Goal: Information Seeking & Learning: Learn about a topic

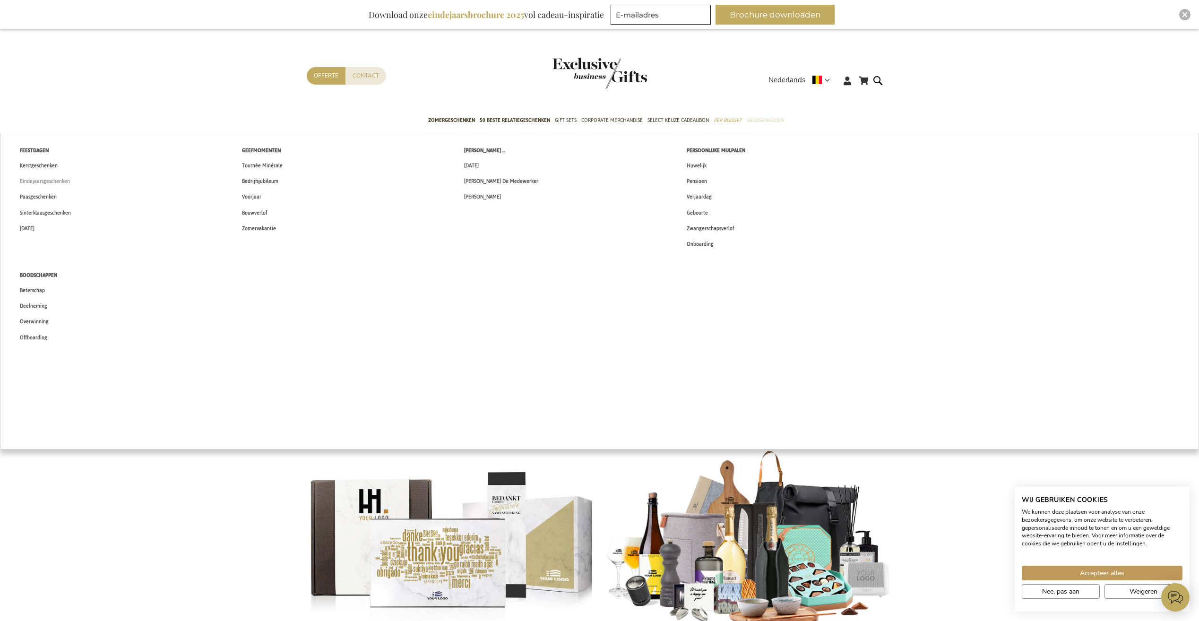
click at [47, 182] on span "Eindejaarsgeschenken" at bounding box center [45, 181] width 50 height 10
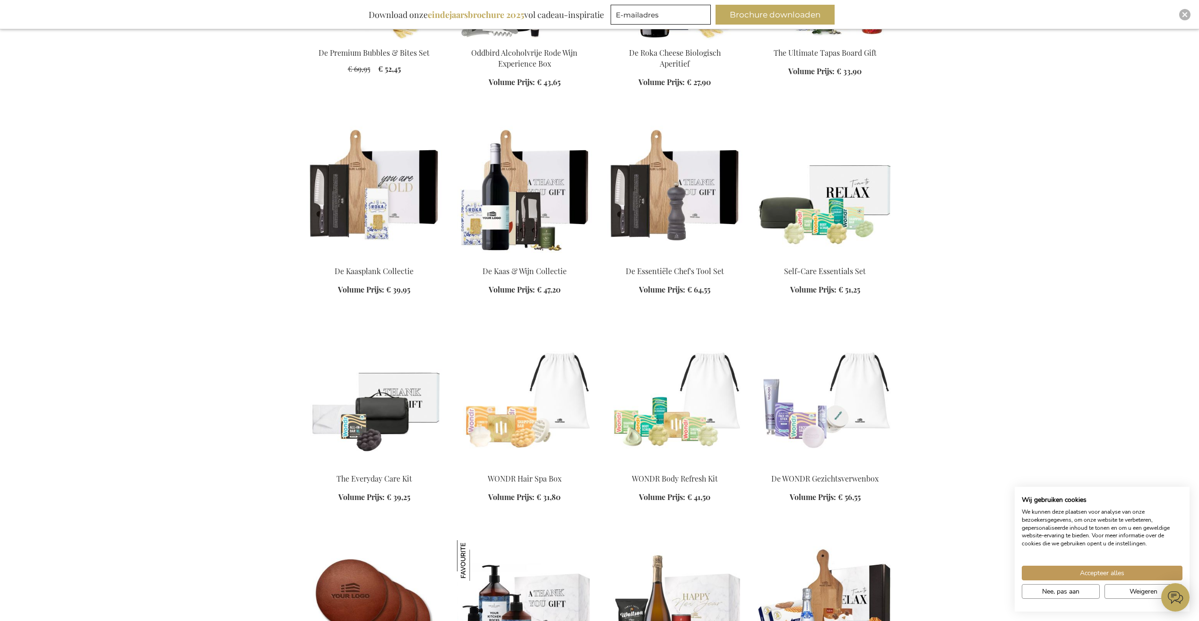
scroll to position [804, 0]
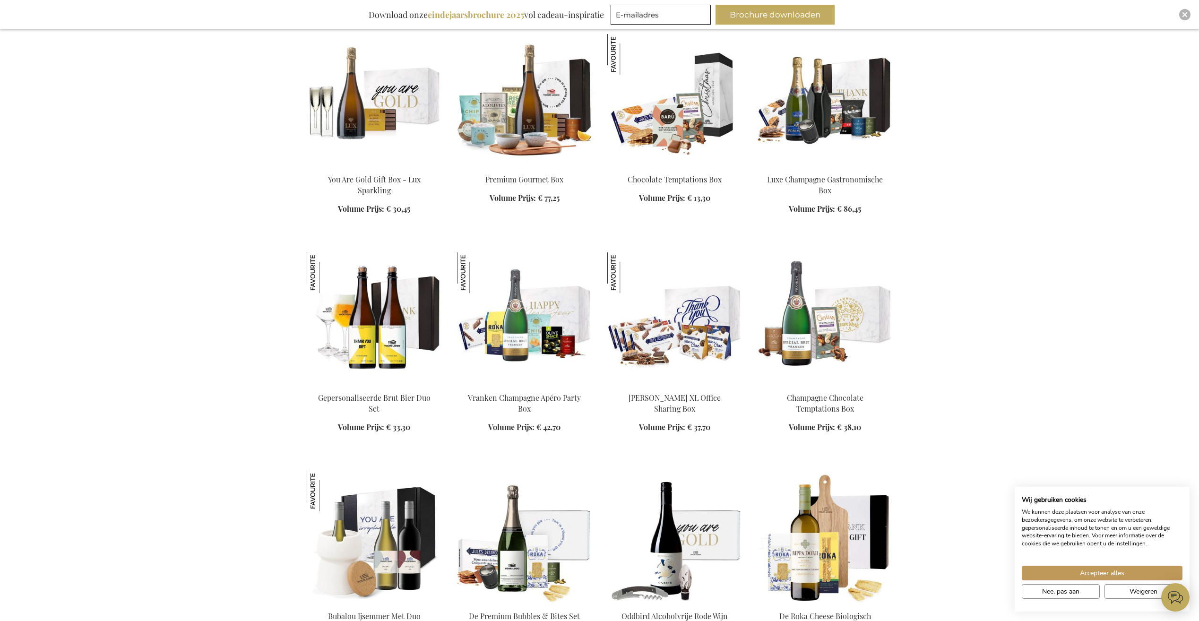
scroll to position [1938, 0]
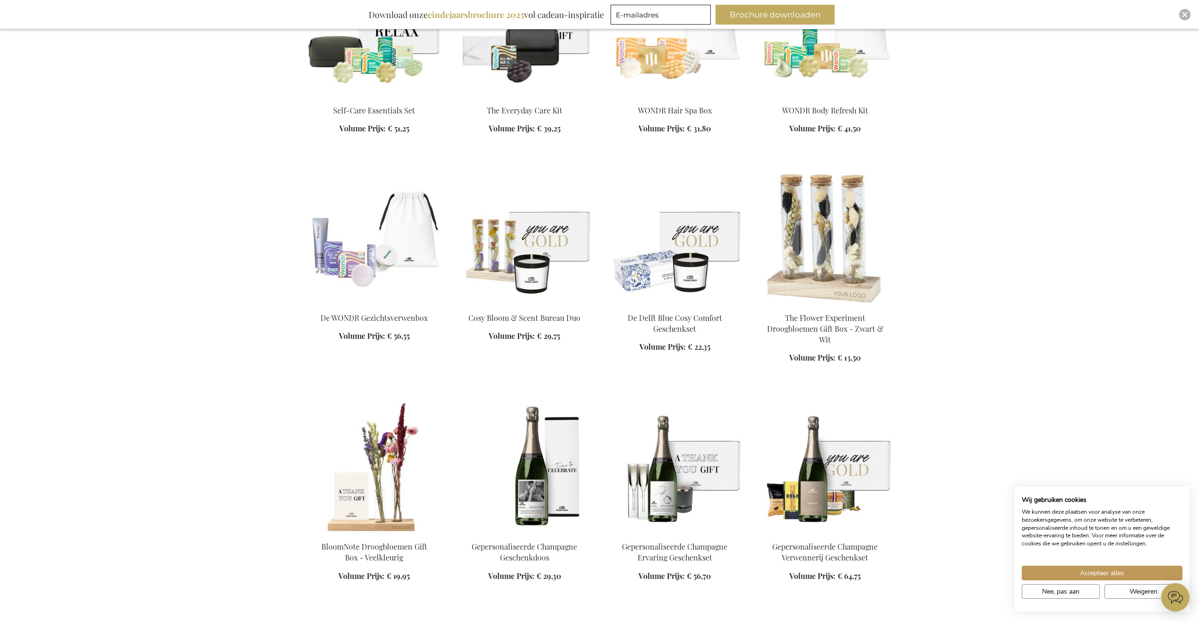
scroll to position [2884, 0]
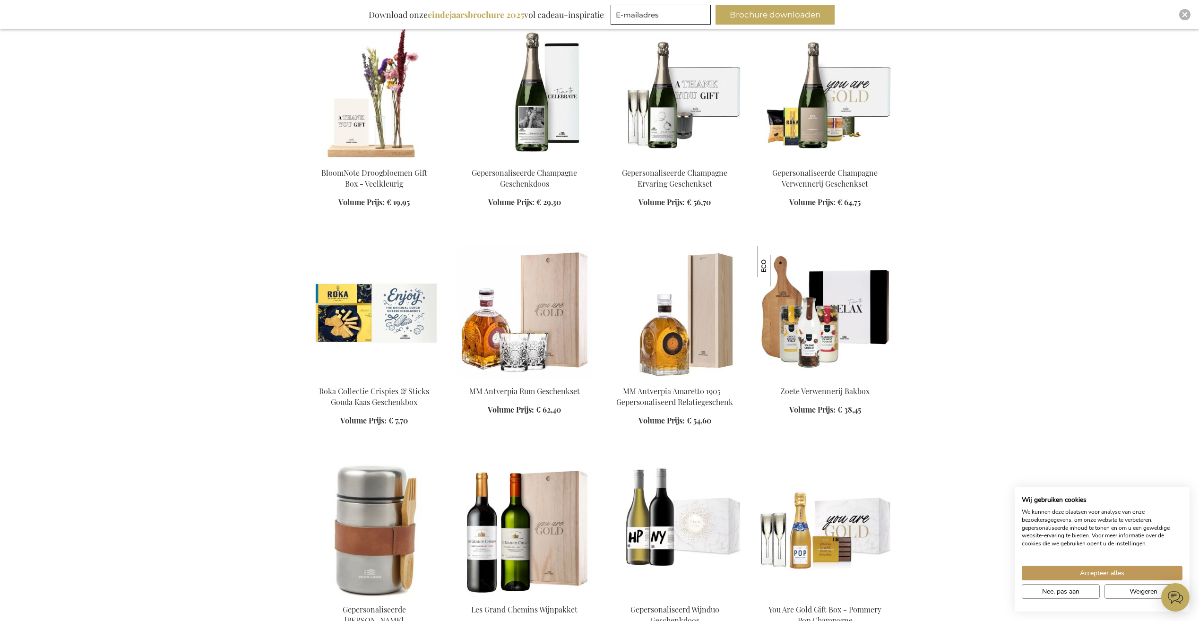
scroll to position [3356, 0]
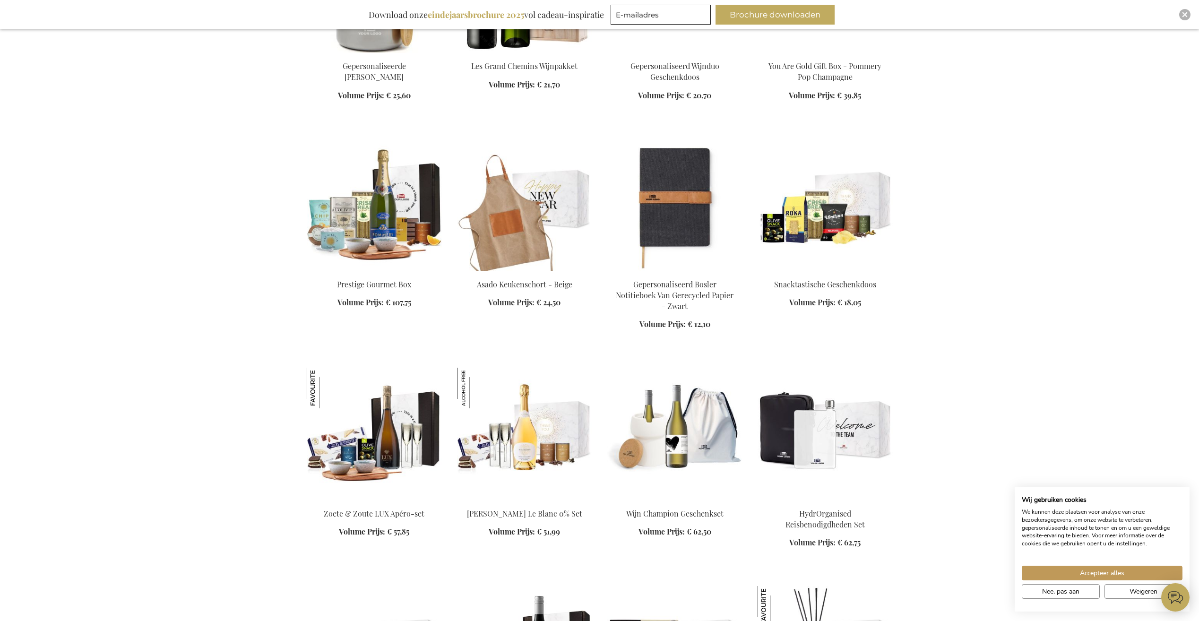
scroll to position [3735, 0]
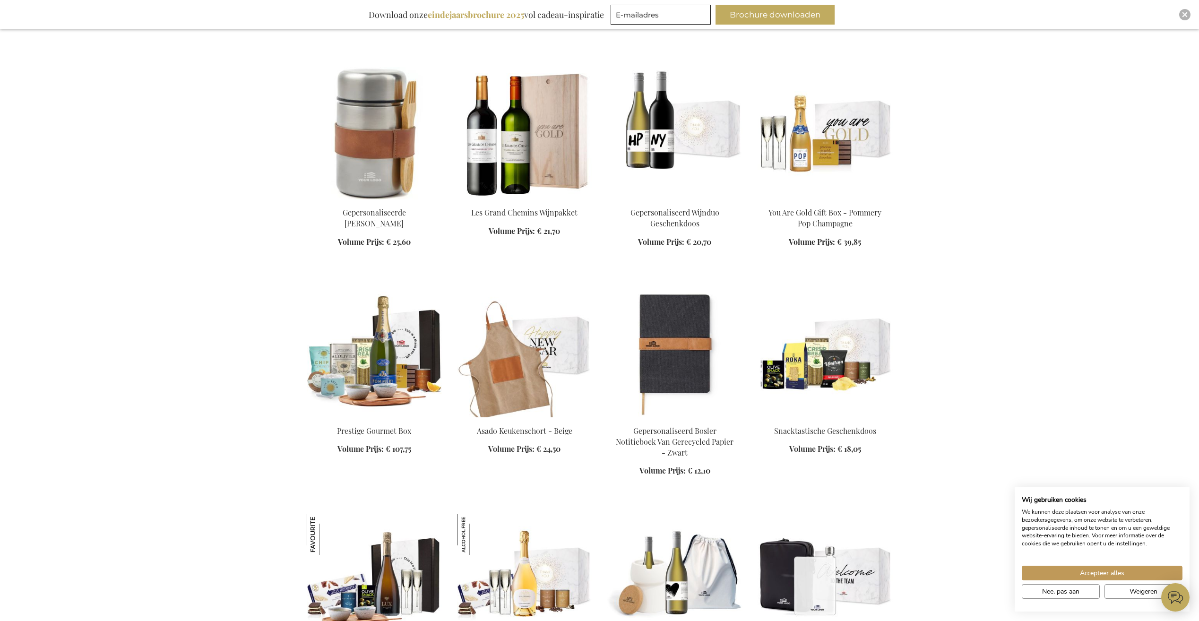
scroll to position [3640, 0]
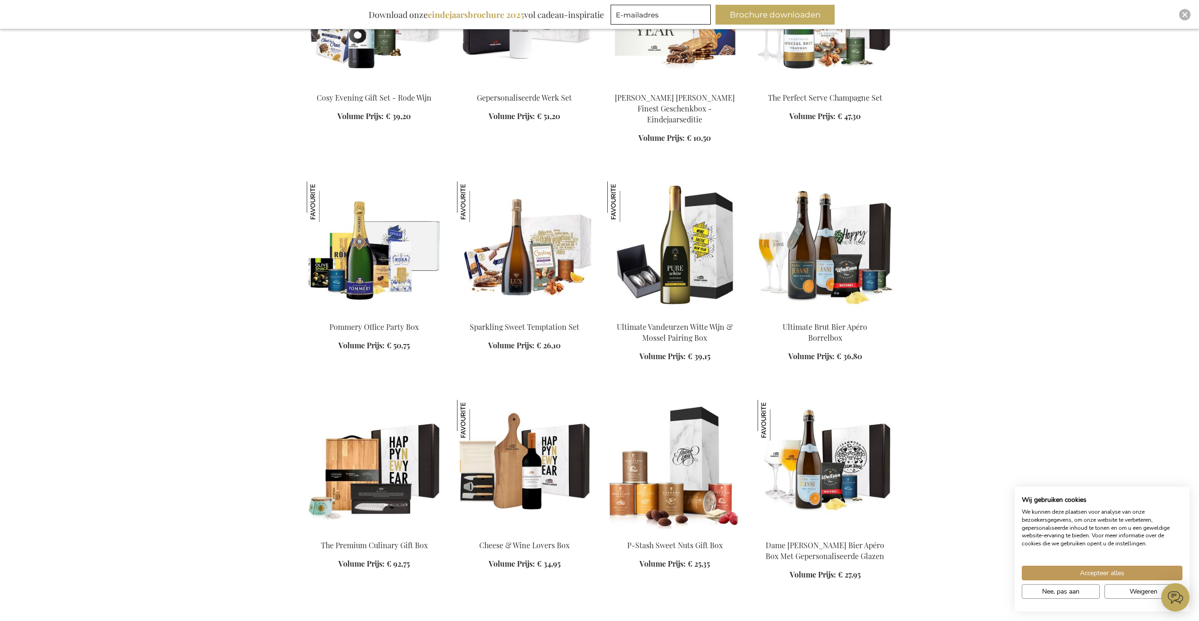
scroll to position [8604, 0]
